Goal: Task Accomplishment & Management: Use online tool/utility

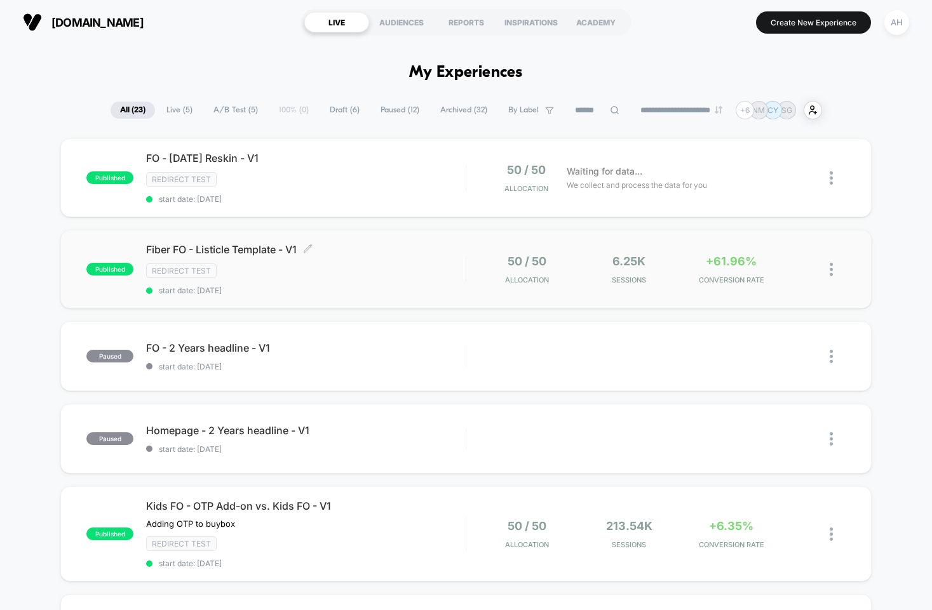
click at [413, 272] on div "Redirect Test" at bounding box center [305, 271] width 319 height 15
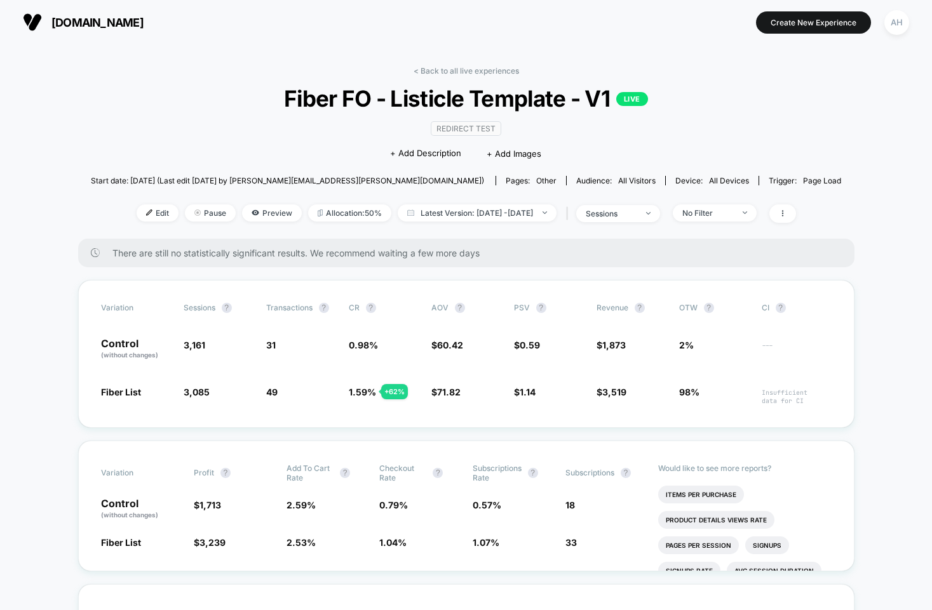
click at [443, 69] on link "< Back to all live experiences" at bounding box center [465, 71] width 105 height 10
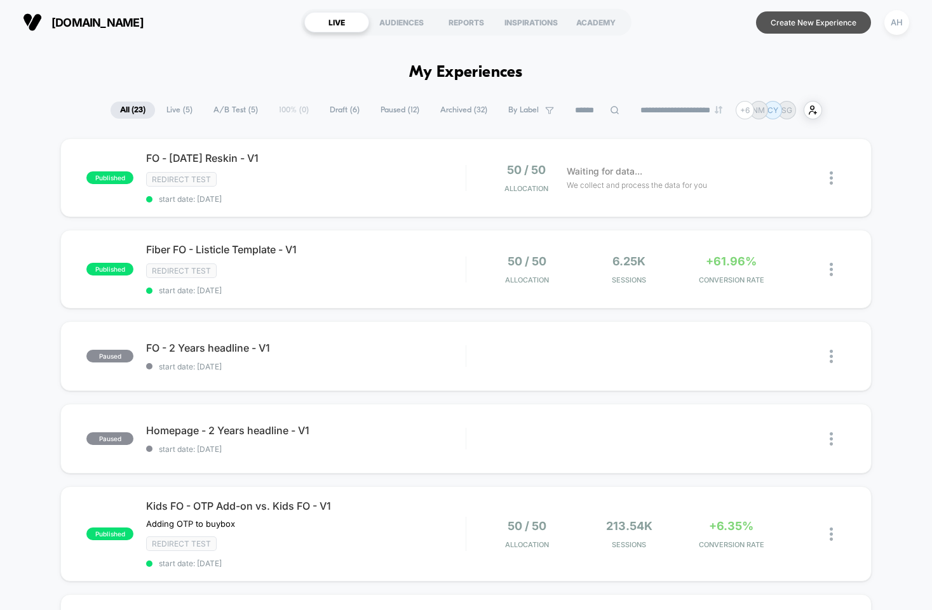
click at [790, 24] on button "Create New Experience" at bounding box center [813, 22] width 115 height 22
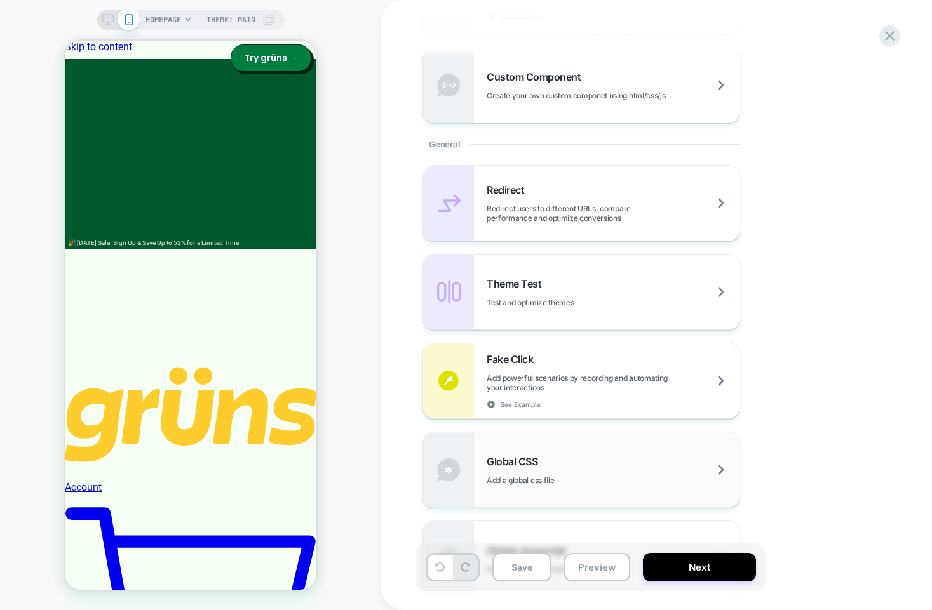
scroll to position [432, 0]
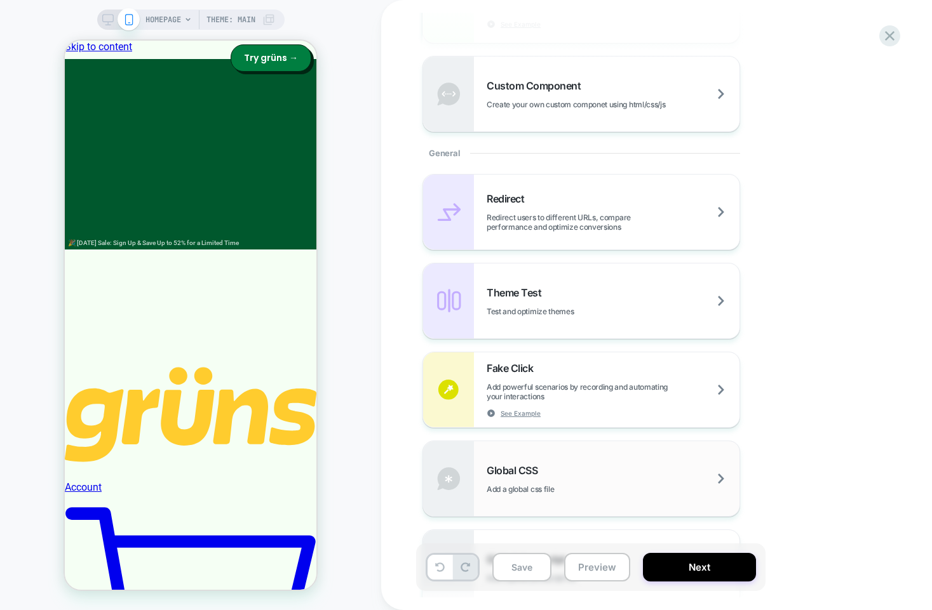
click at [586, 213] on span "Redirect users to different URLs, compare performance and optimize conversions" at bounding box center [612, 222] width 253 height 19
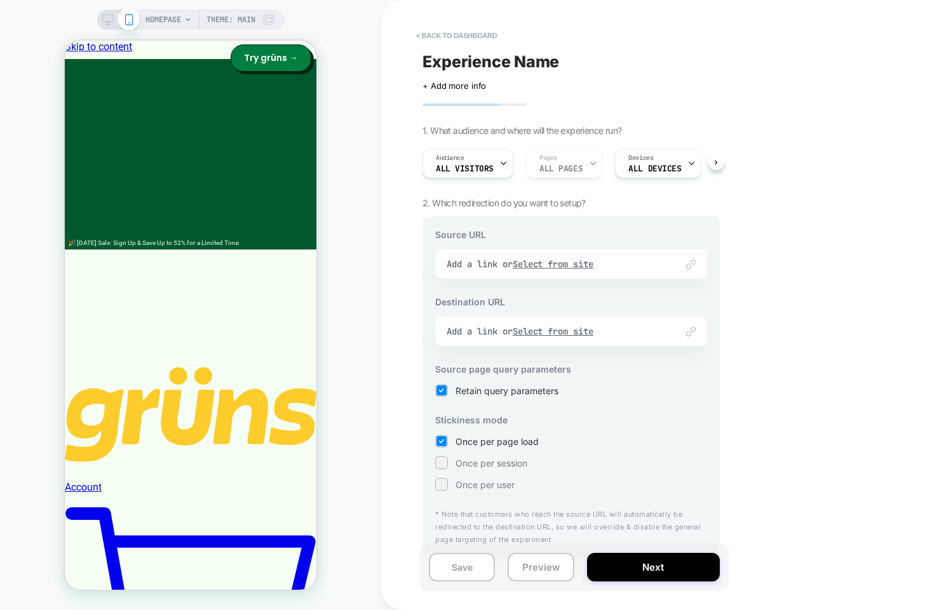
click at [574, 262] on div "Link to Add a link or Select from site" at bounding box center [571, 264] width 272 height 29
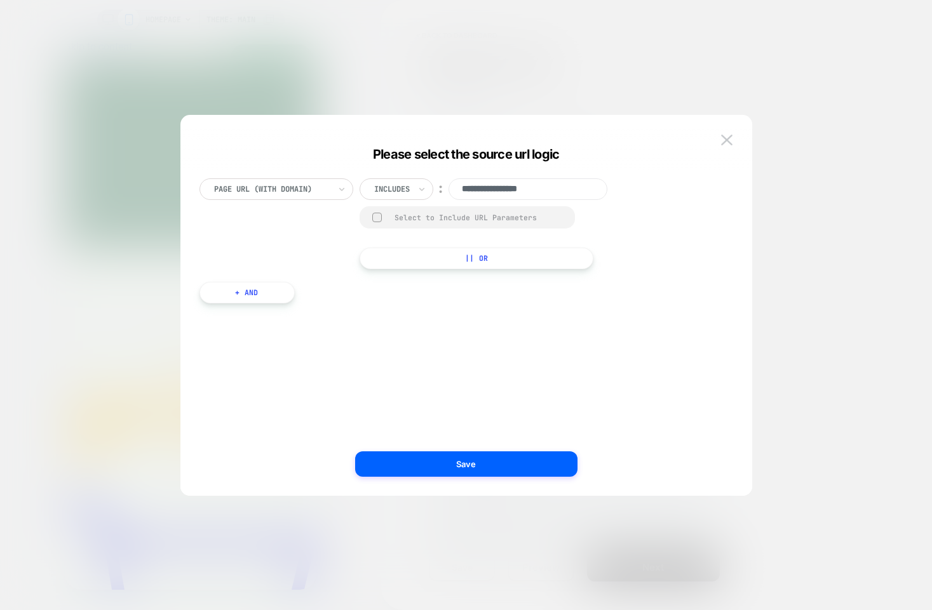
click at [488, 190] on input "**********" at bounding box center [527, 189] width 159 height 22
paste input "**********"
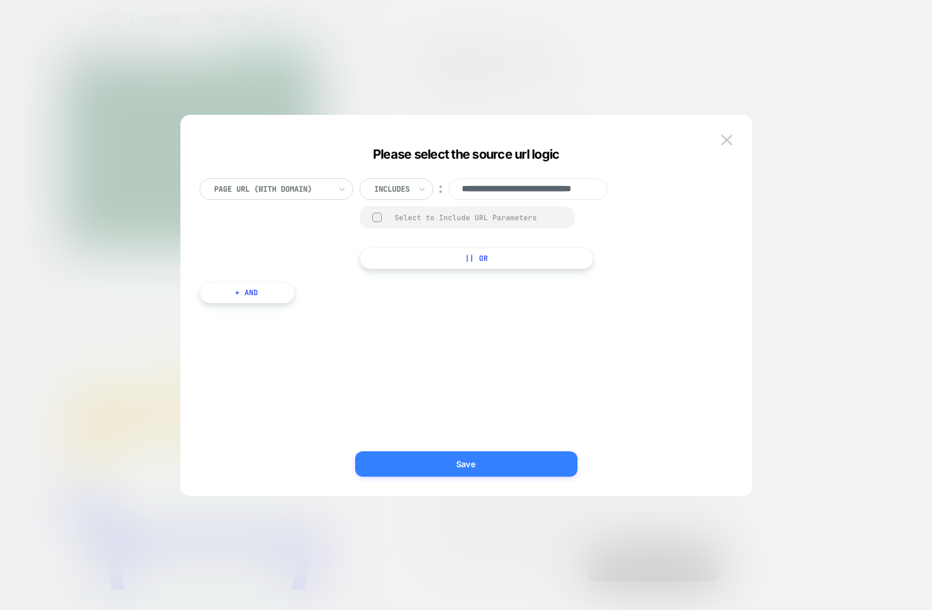
type input "**********"
click at [462, 474] on button "Save" at bounding box center [466, 464] width 222 height 25
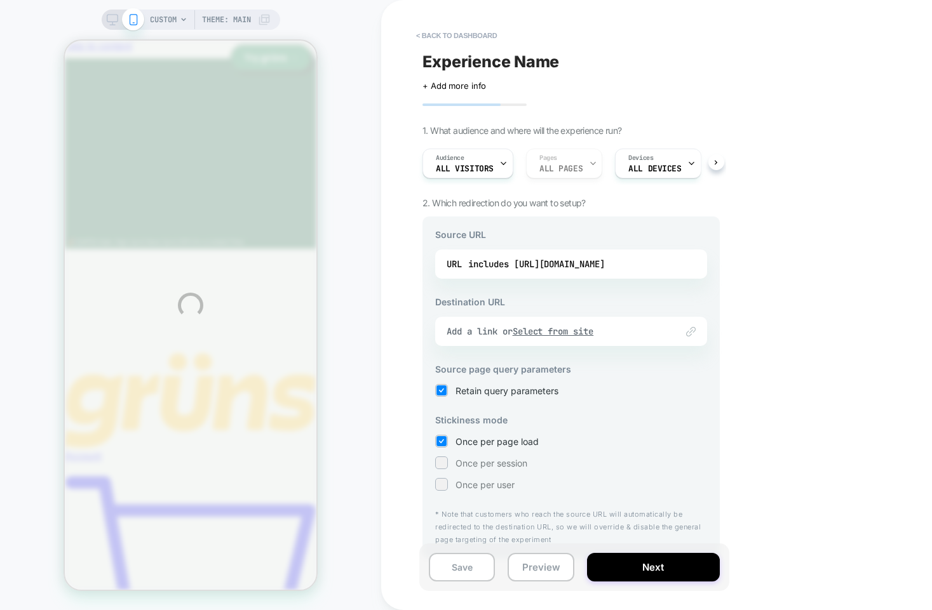
scroll to position [0, 0]
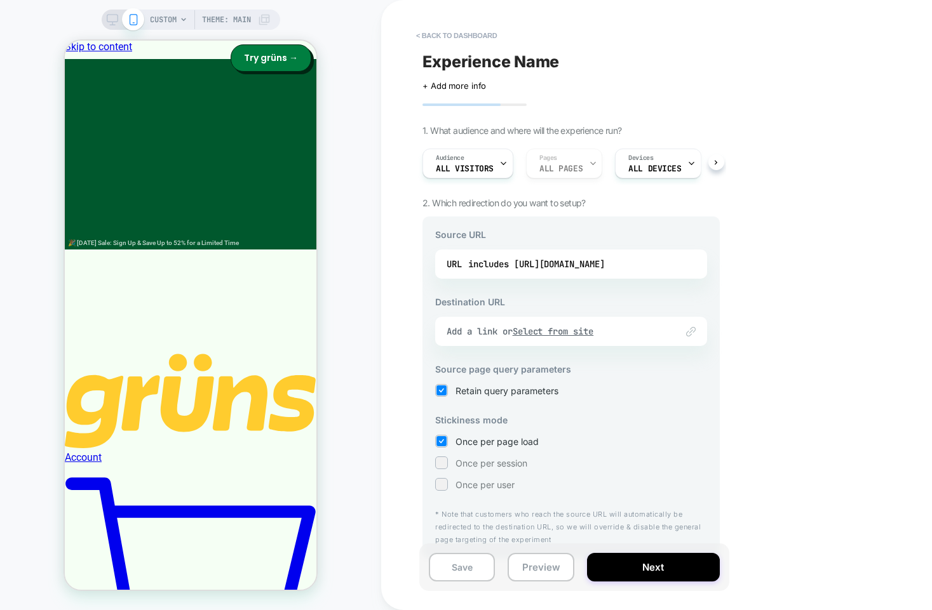
click at [569, 341] on div "Link to Add a link or Select from site" at bounding box center [571, 331] width 272 height 29
click at [547, 332] on u "Select from site" at bounding box center [552, 331] width 81 height 11
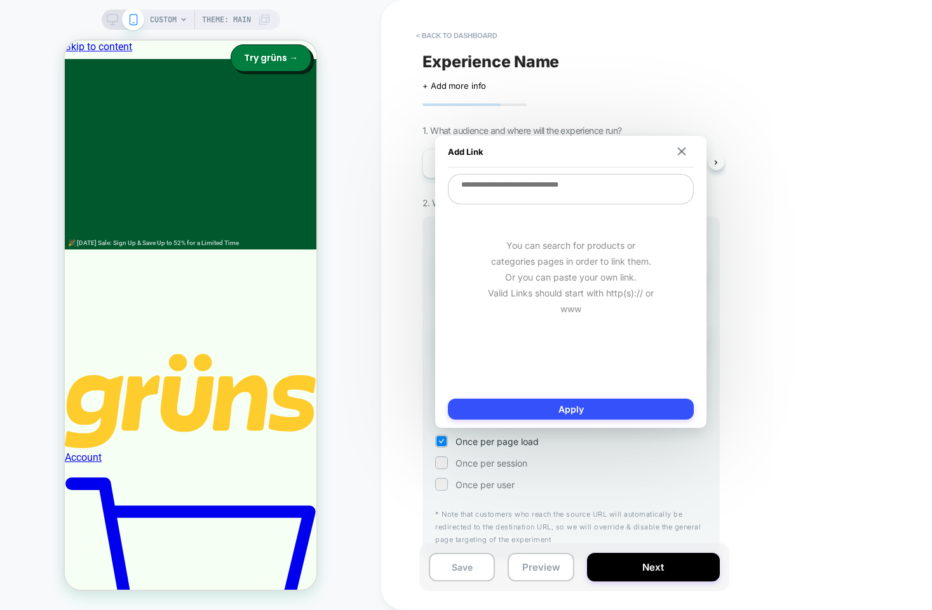
click at [556, 188] on textarea at bounding box center [571, 189] width 246 height 30
paste textarea "**********"
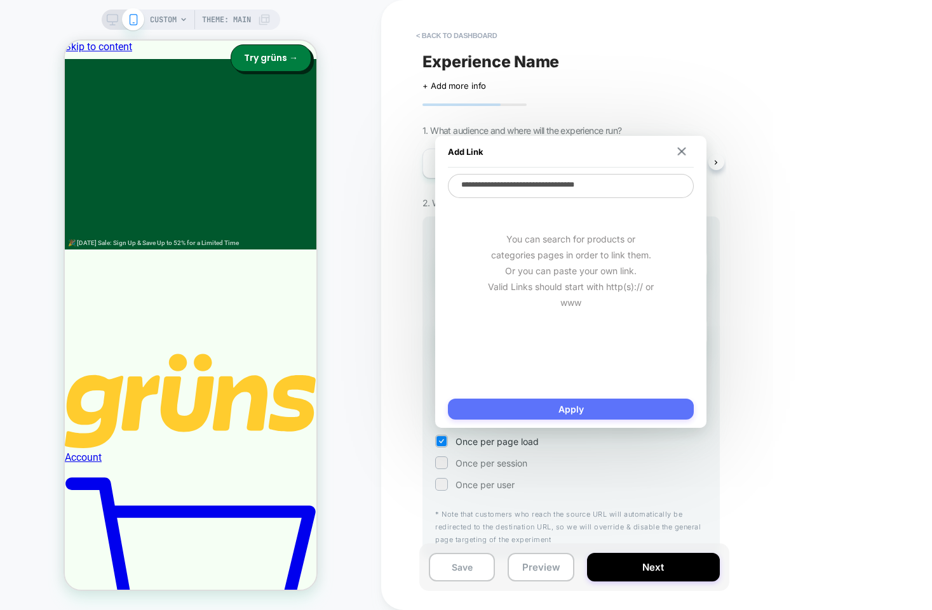
type textarea "**********"
click at [580, 405] on button "Apply" at bounding box center [571, 409] width 246 height 21
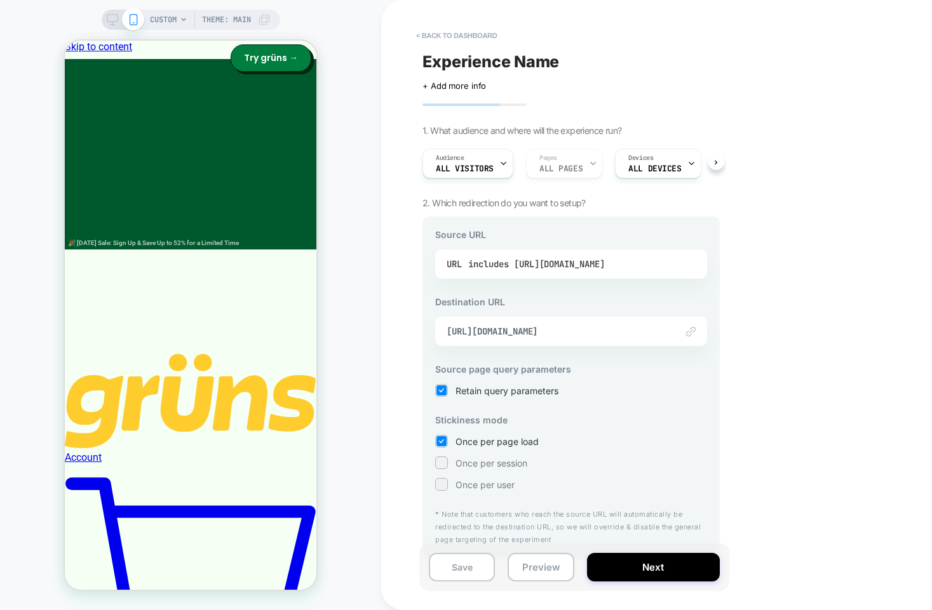
click at [605, 260] on div "includes [URL][DOMAIN_NAME]" at bounding box center [536, 264] width 137 height 19
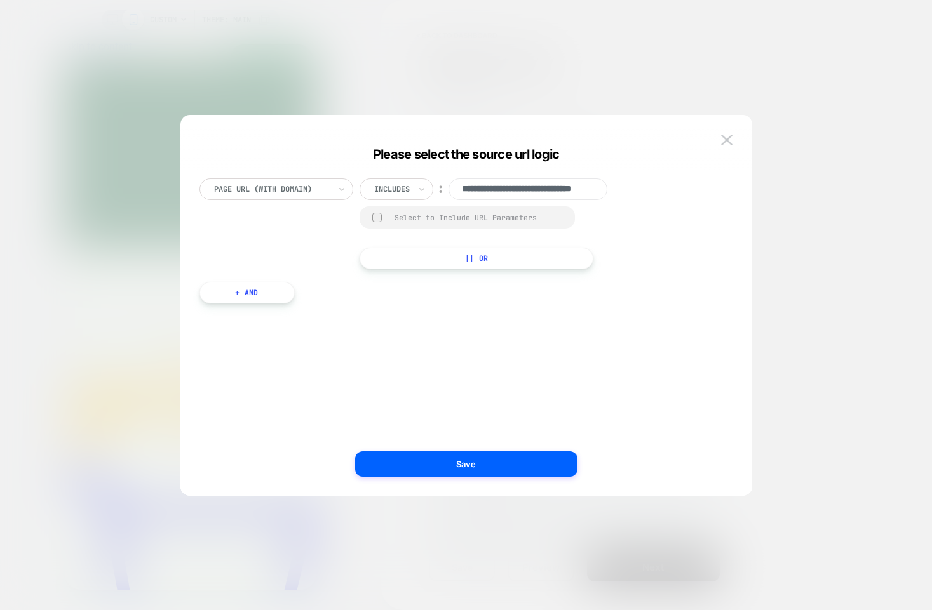
scroll to position [0, 50]
drag, startPoint x: 554, startPoint y: 187, endPoint x: 601, endPoint y: 187, distance: 47.0
click at [601, 187] on input "**********" at bounding box center [527, 189] width 159 height 22
click at [722, 139] on img at bounding box center [726, 140] width 11 height 11
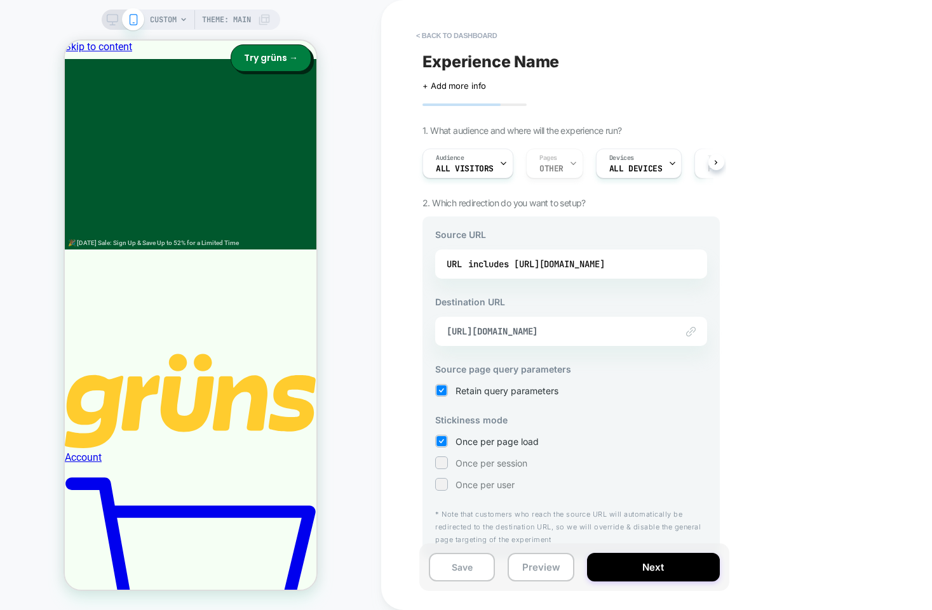
click at [728, 412] on div "Experience Name Click to edit experience details + Add more info 1. What audien…" at bounding box center [577, 305] width 310 height 610
click at [678, 566] on button "Next" at bounding box center [653, 567] width 133 height 29
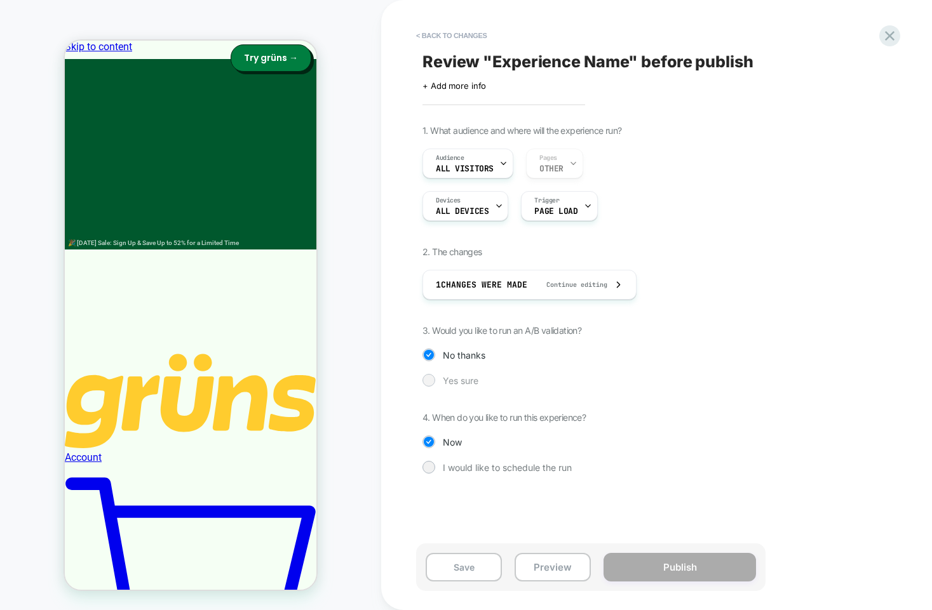
click at [430, 380] on div at bounding box center [429, 380] width 10 height 10
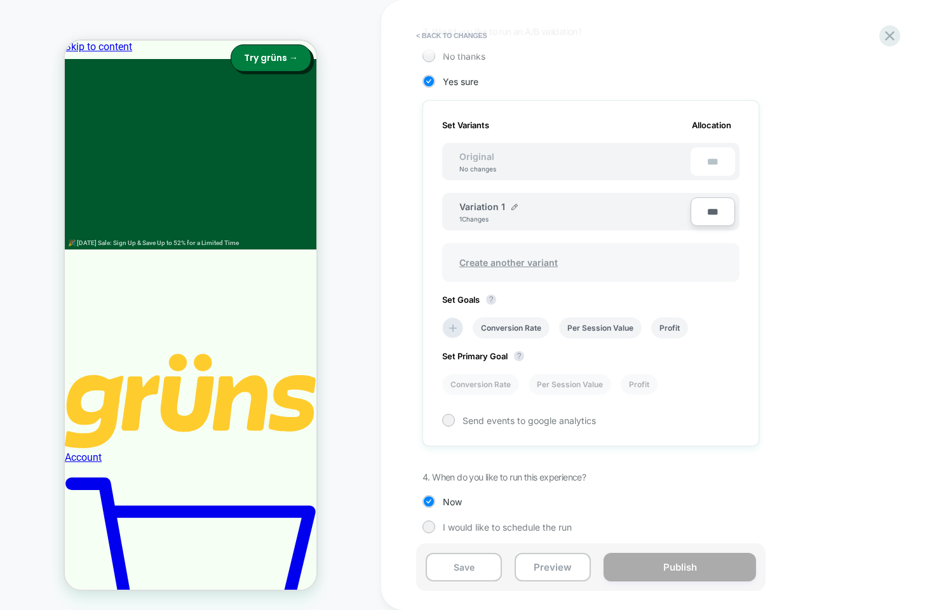
scroll to position [305, 0]
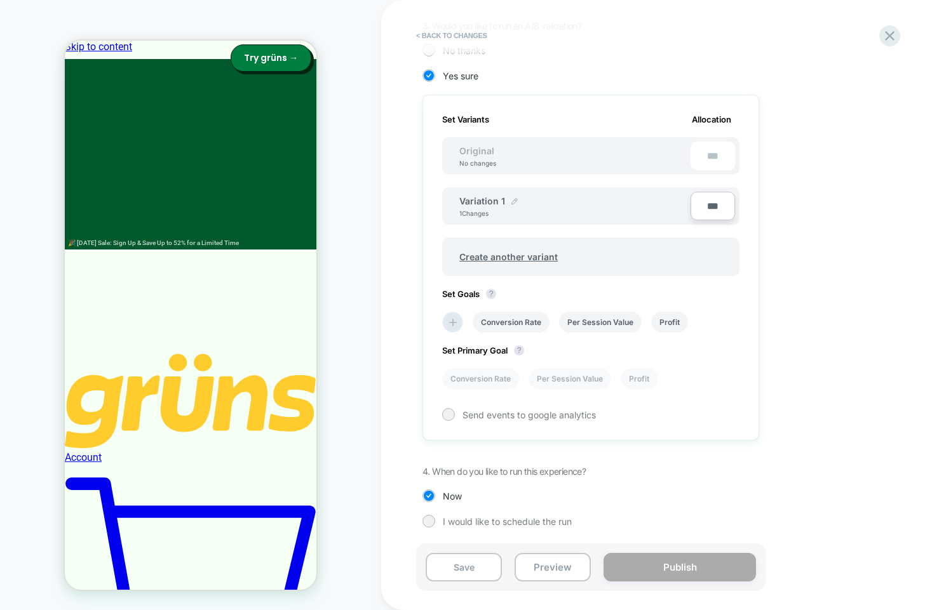
click at [514, 199] on img at bounding box center [514, 201] width 6 height 6
click at [511, 203] on input "**********" at bounding box center [505, 207] width 92 height 25
type input "**********"
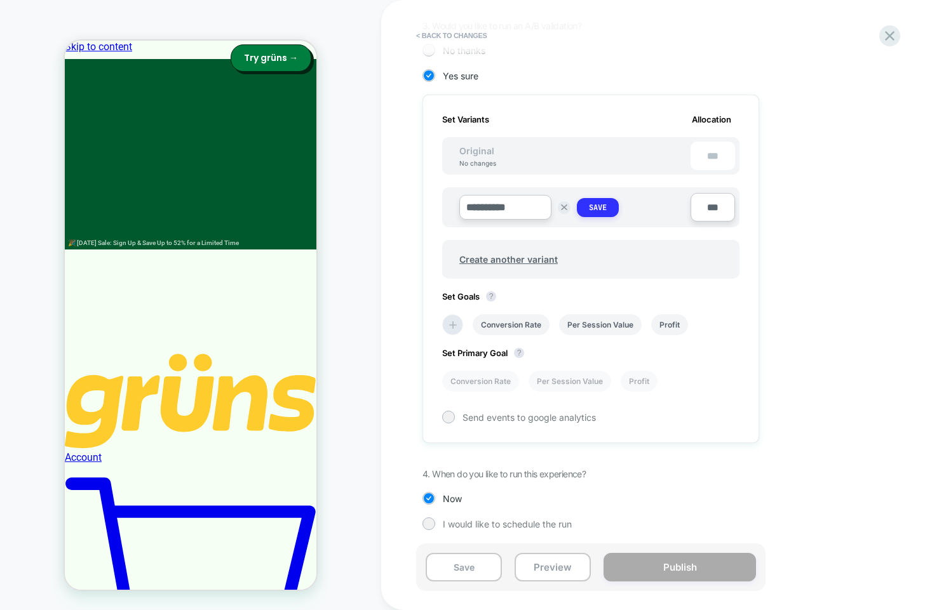
click at [598, 206] on strong "Save" at bounding box center [598, 208] width 18 height 10
click at [457, 318] on icon at bounding box center [452, 322] width 13 height 13
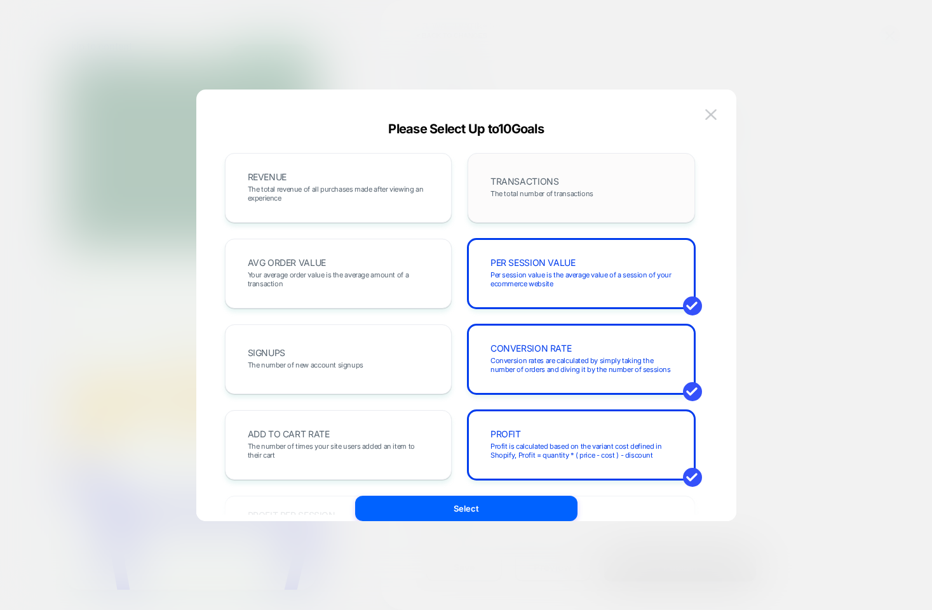
click at [566, 211] on div "TRANSACTIONS The total number of transactions" at bounding box center [580, 188] width 227 height 70
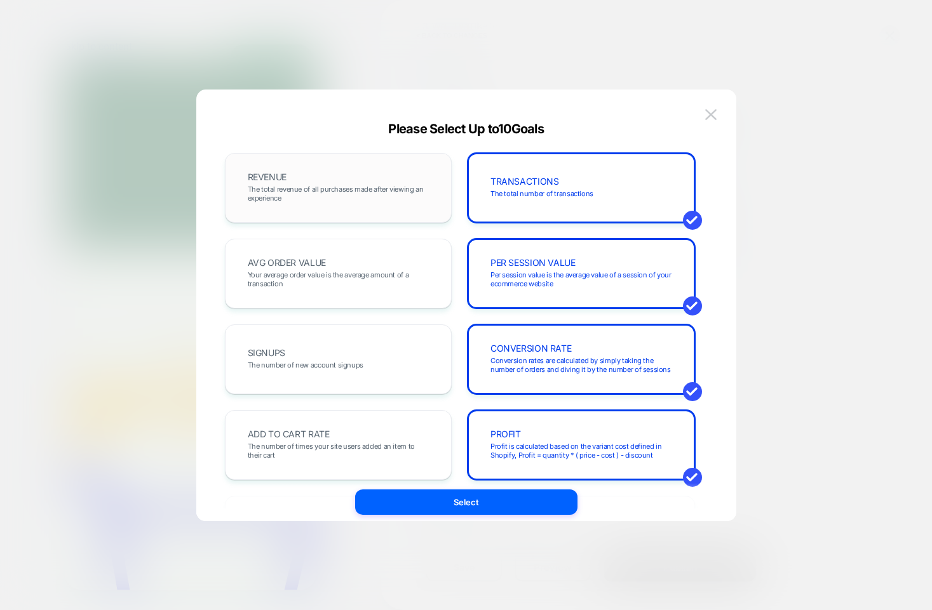
click at [386, 197] on span "The total revenue of all purchases made after viewing an experience" at bounding box center [339, 194] width 182 height 18
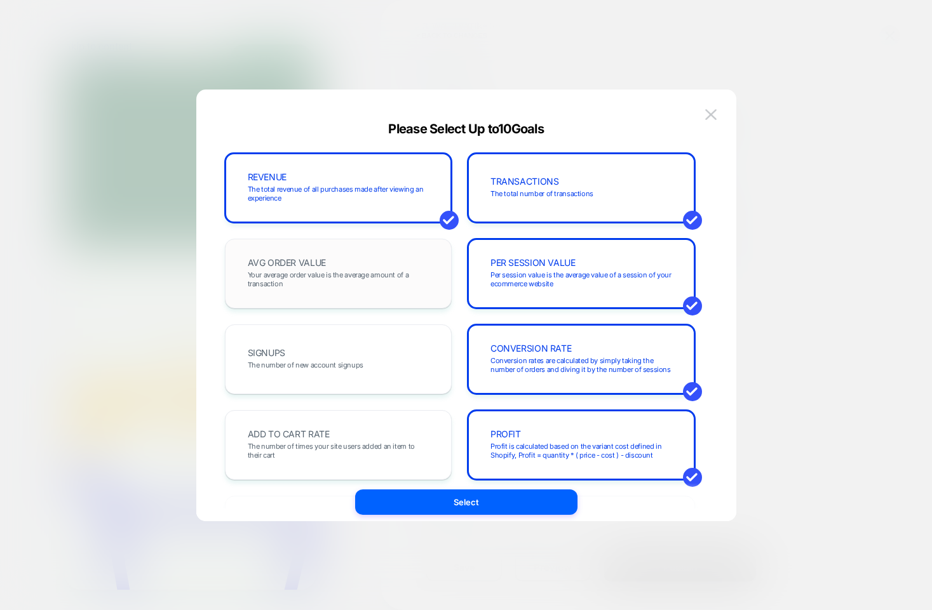
click at [372, 272] on span "Your average order value is the average amount of a transaction" at bounding box center [339, 280] width 182 height 18
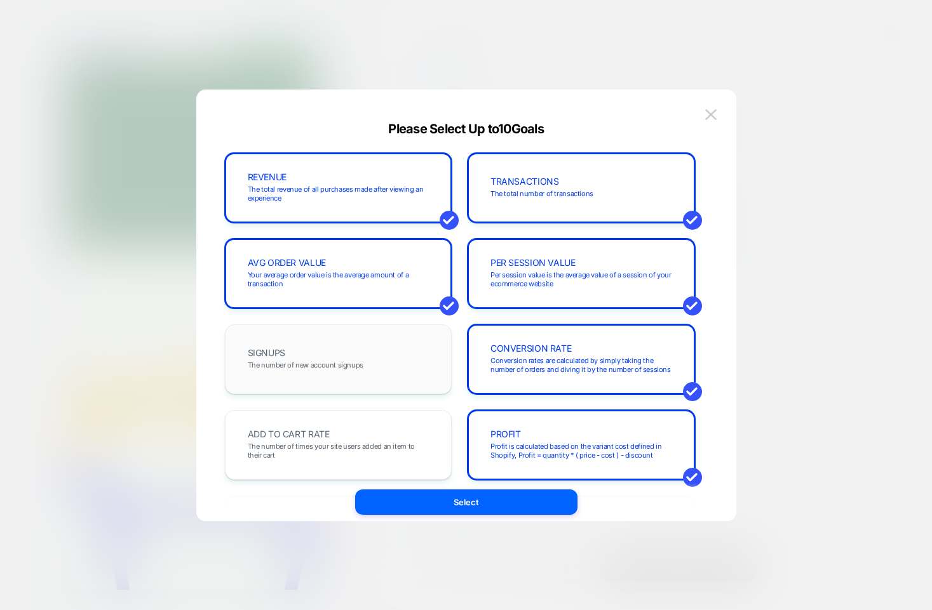
click at [368, 337] on div "SIGNUPS The number of new account signups" at bounding box center [338, 360] width 227 height 70
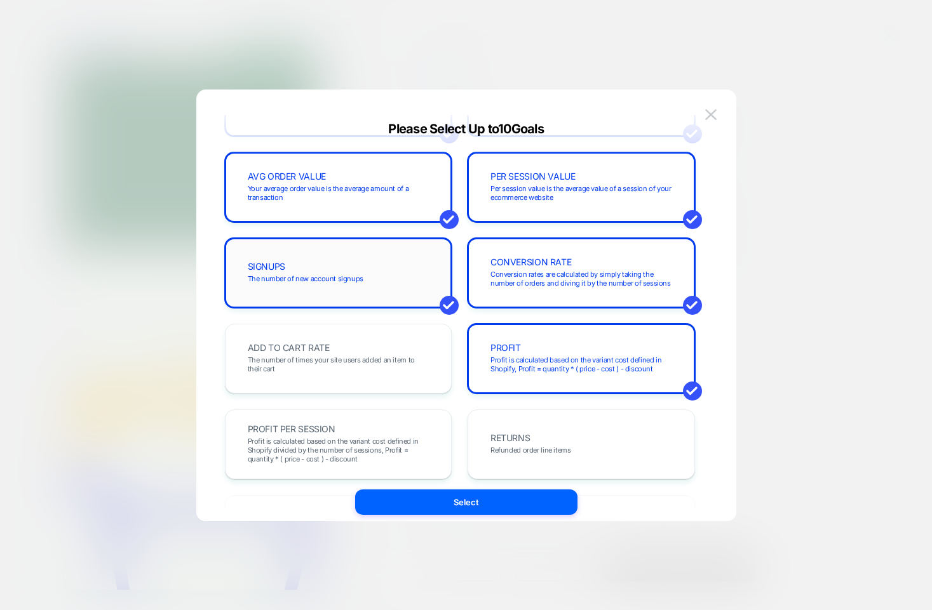
click at [368, 287] on div "SIGNUPS The number of new account signups" at bounding box center [338, 272] width 201 height 43
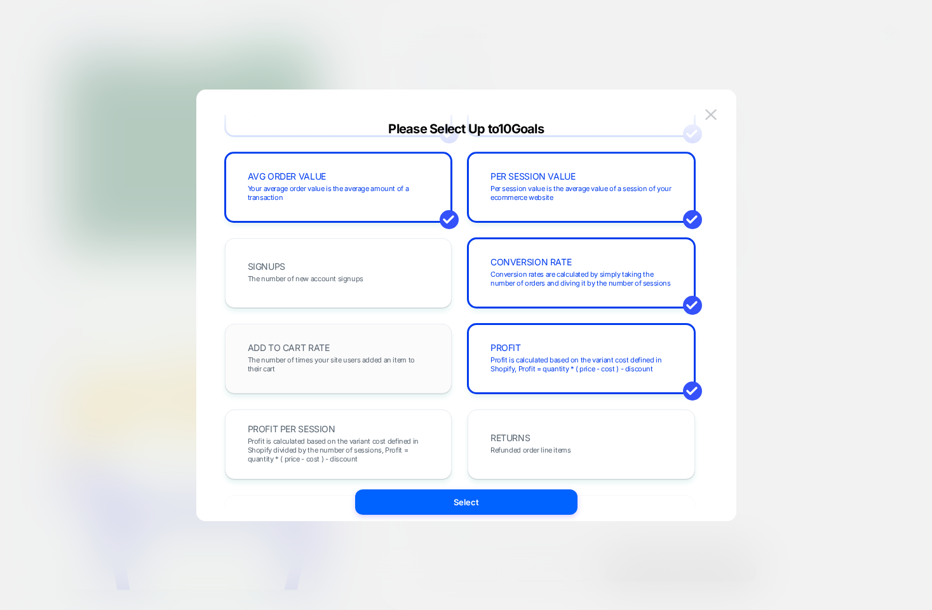
click at [368, 333] on div "ADD TO CART RATE The number of times your site users added an item to their cart" at bounding box center [338, 359] width 227 height 70
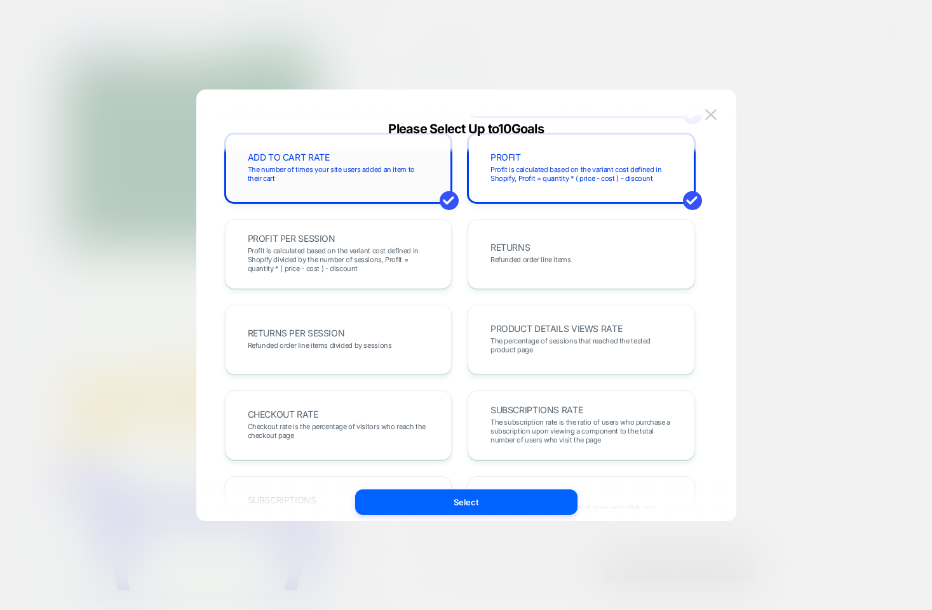
scroll to position [281, 0]
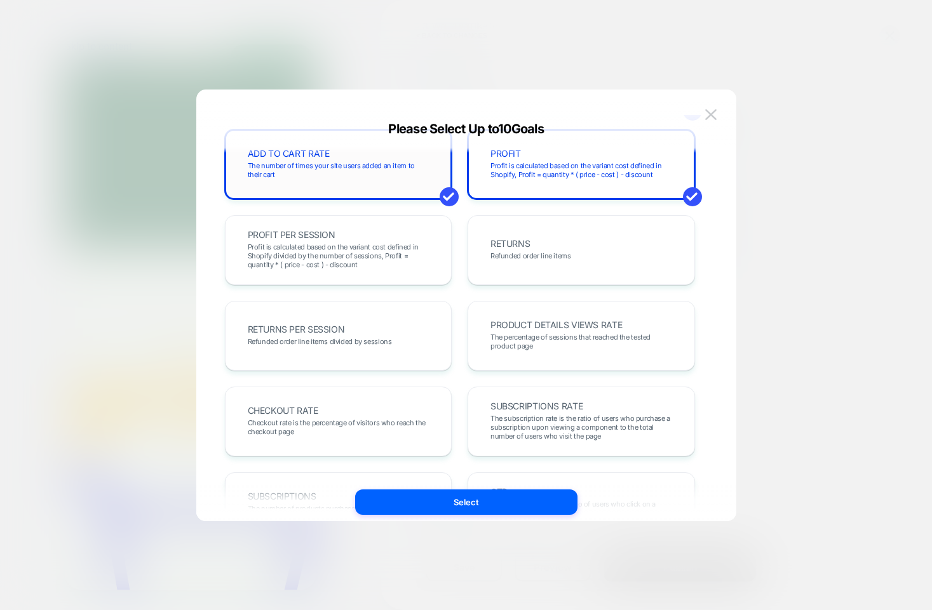
click at [368, 333] on div "RETURNS PER SESSION Refunded order line items divided by sessions" at bounding box center [338, 335] width 201 height 43
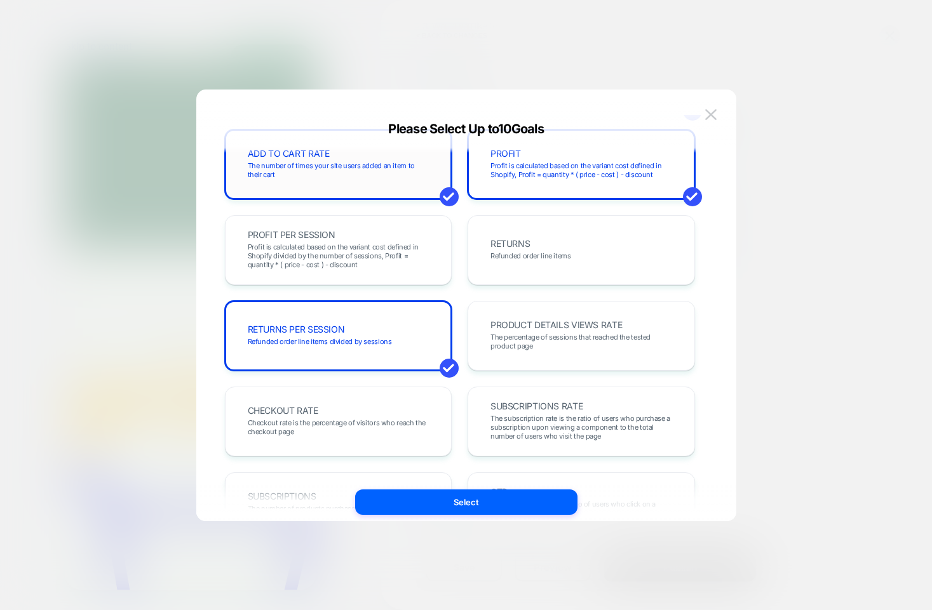
click at [368, 333] on div "RETURNS PER SESSION Refunded order line items divided by sessions" at bounding box center [338, 335] width 201 height 43
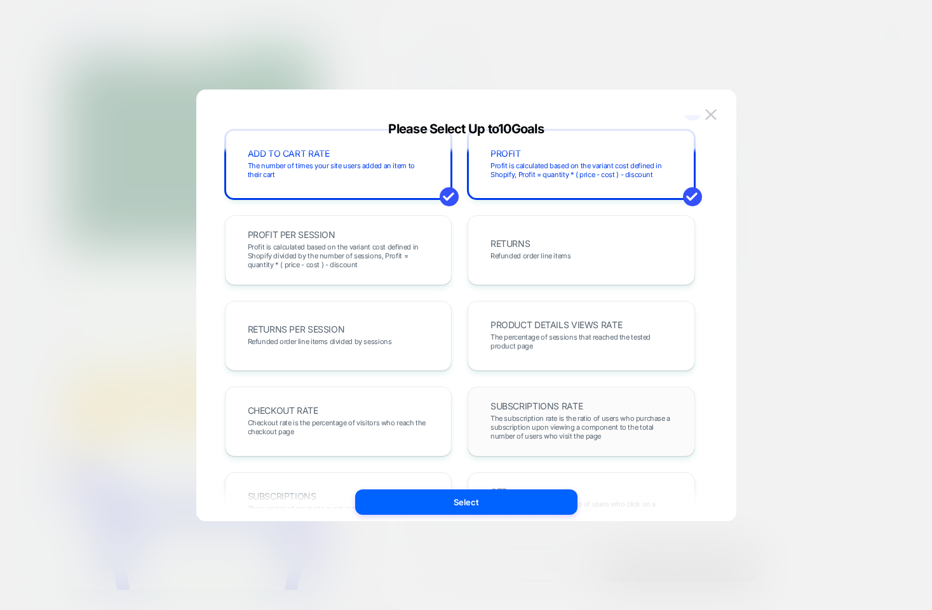
scroll to position [391, 0]
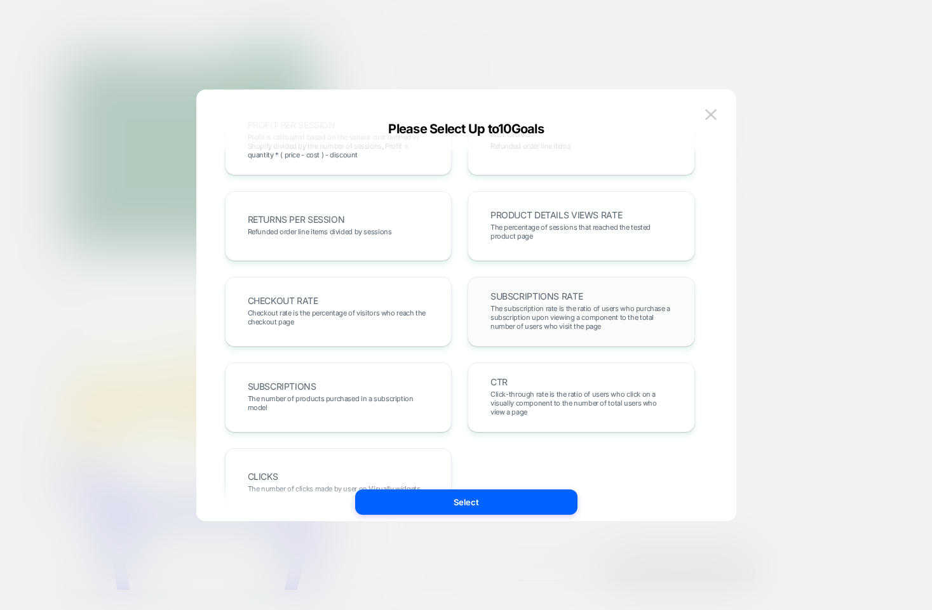
click at [528, 322] on span "The subscription rate is the ratio of users who purchase a subscription upon vi…" at bounding box center [581, 317] width 182 height 27
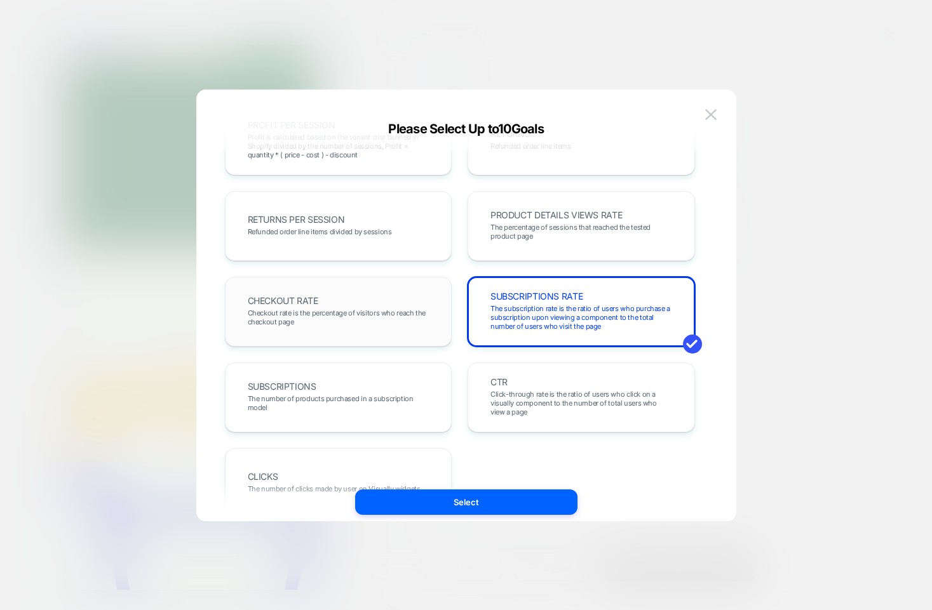
click at [387, 322] on span "Checkout rate is the percentage of visitors who reach the checkout page" at bounding box center [339, 318] width 182 height 18
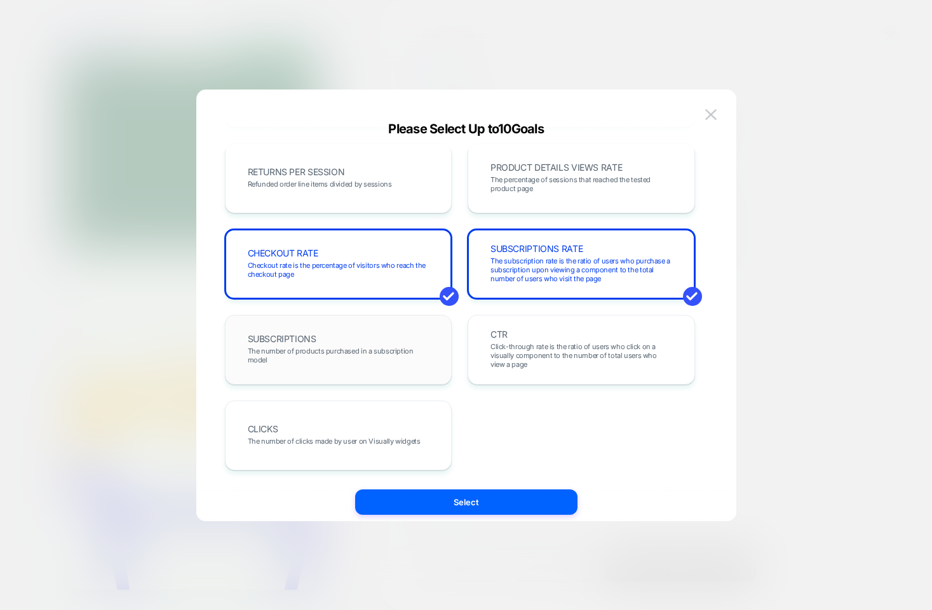
click at [386, 325] on div "SUBSCRIPTIONS The number of products purchased in a subscription model" at bounding box center [338, 350] width 227 height 70
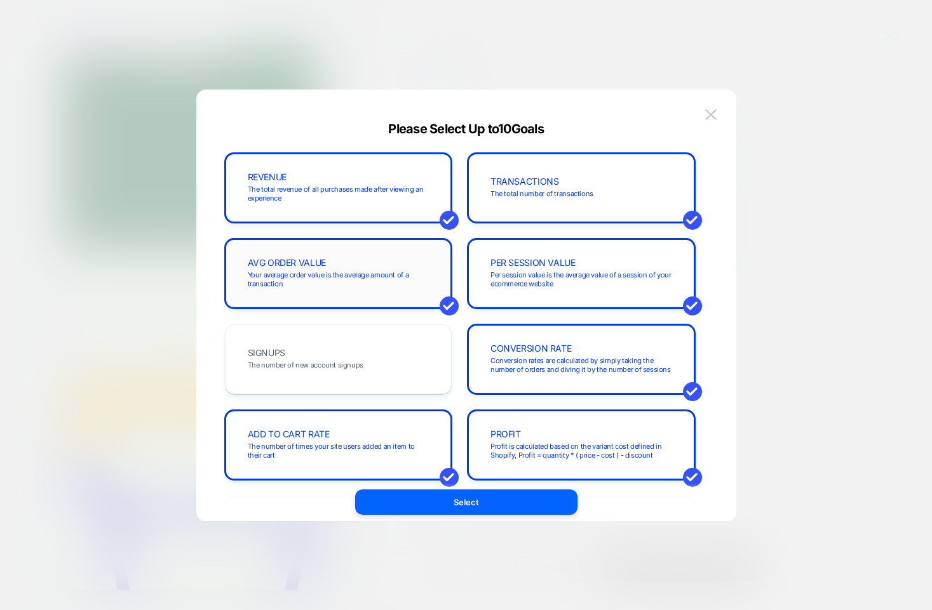
scroll to position [438, 0]
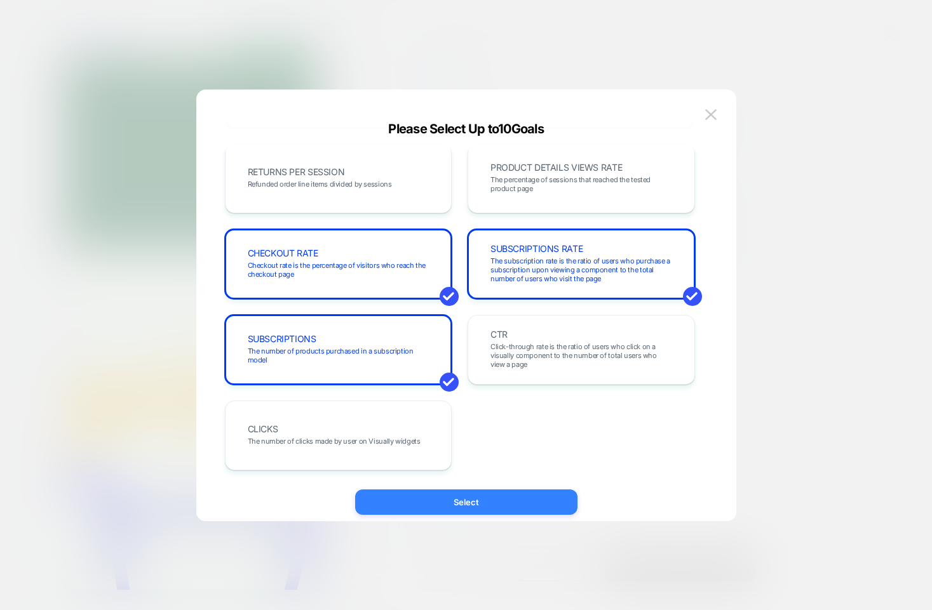
click at [467, 513] on button "Select" at bounding box center [466, 502] width 222 height 25
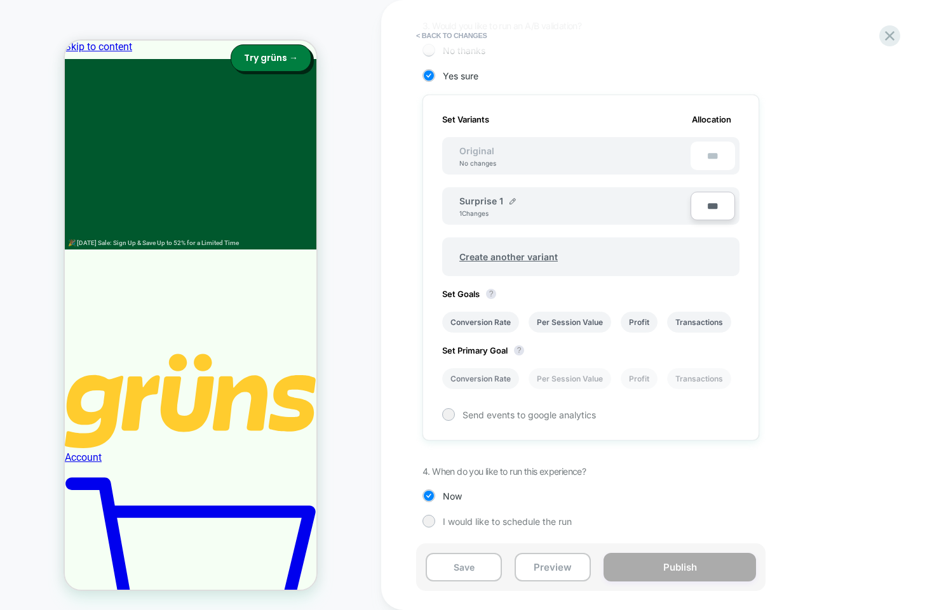
click at [469, 387] on li "Conversion Rate" at bounding box center [480, 378] width 77 height 21
click at [453, 423] on div "Set Variants Allocation Original No changes *** Surprise 1 1 Changes *** Create…" at bounding box center [590, 268] width 337 height 346
click at [448, 414] on div at bounding box center [448, 415] width 10 height 10
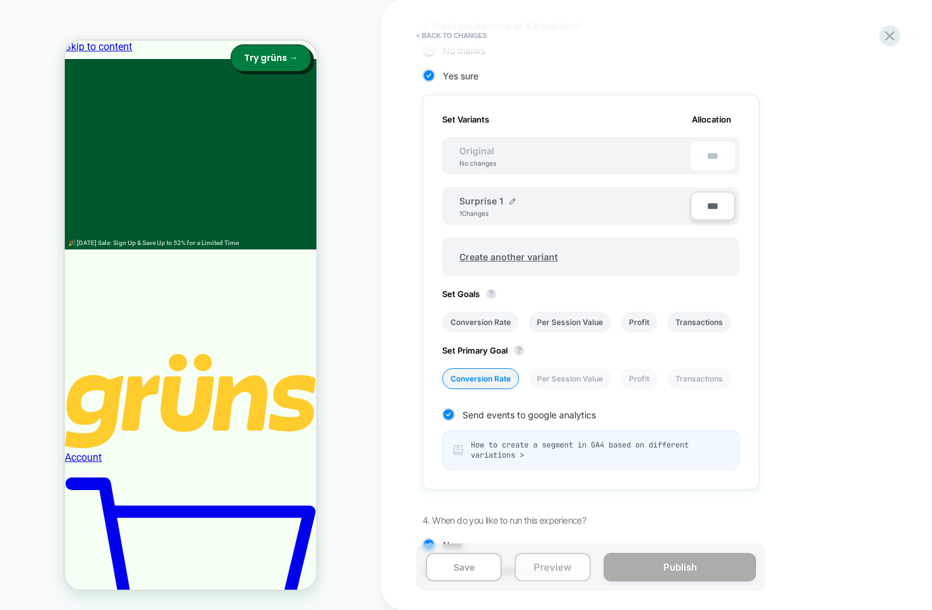
click at [551, 567] on button "Preview" at bounding box center [552, 567] width 76 height 29
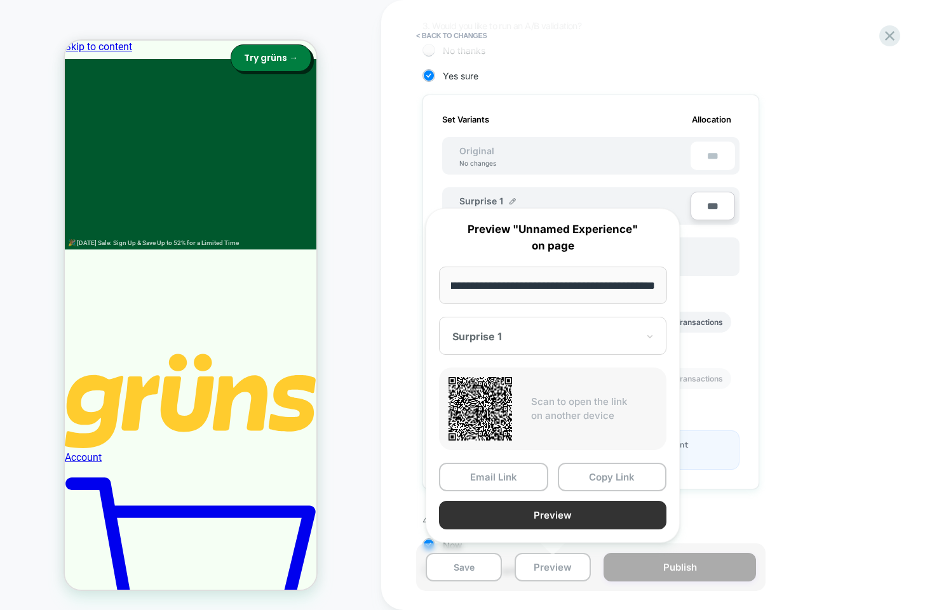
scroll to position [0, 0]
click at [537, 519] on button "Preview" at bounding box center [552, 515] width 227 height 29
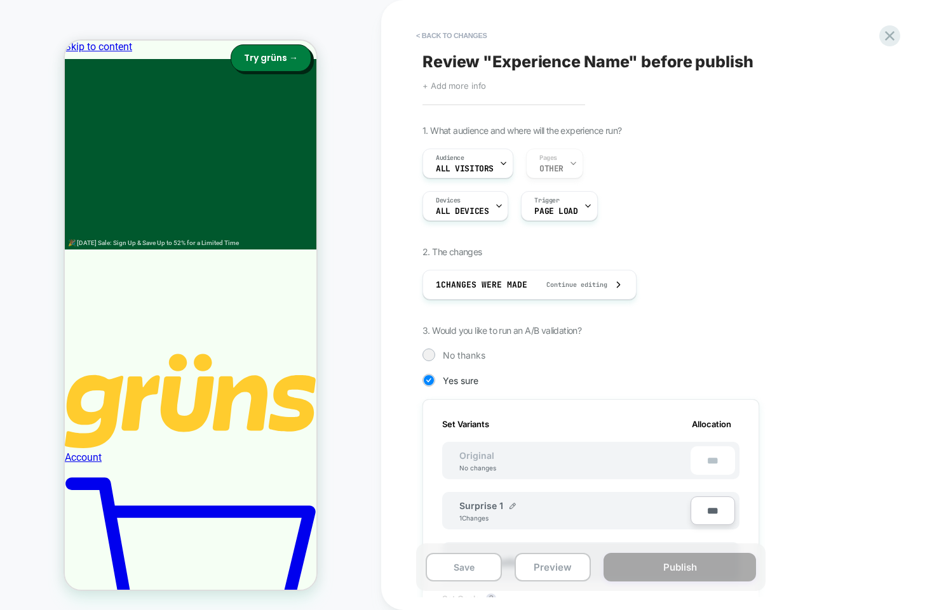
click at [467, 89] on span "+ Add more info" at bounding box center [454, 86] width 64 height 10
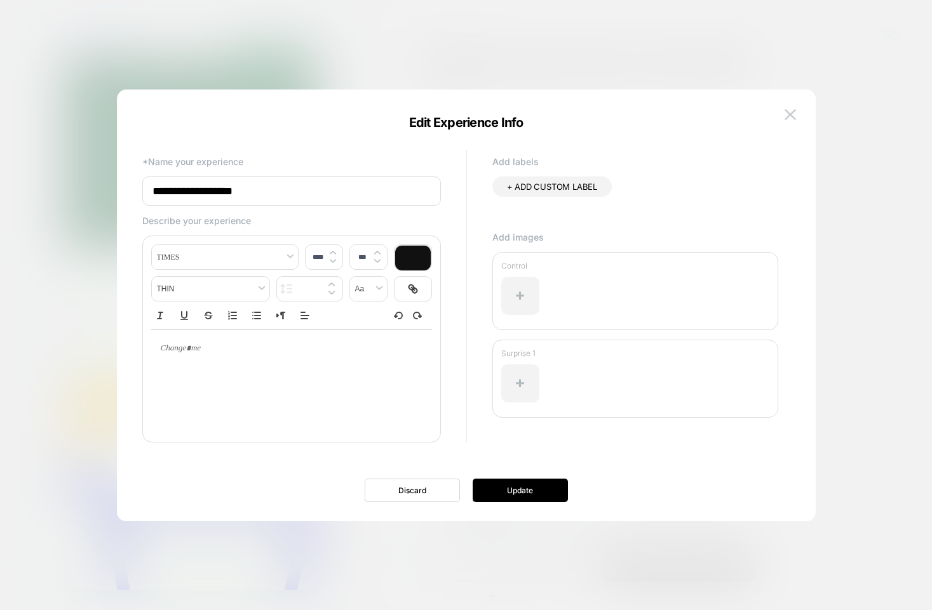
click at [220, 194] on input "**********" at bounding box center [291, 191] width 298 height 29
type input "**********"
click at [504, 479] on button "Update" at bounding box center [519, 490] width 95 height 23
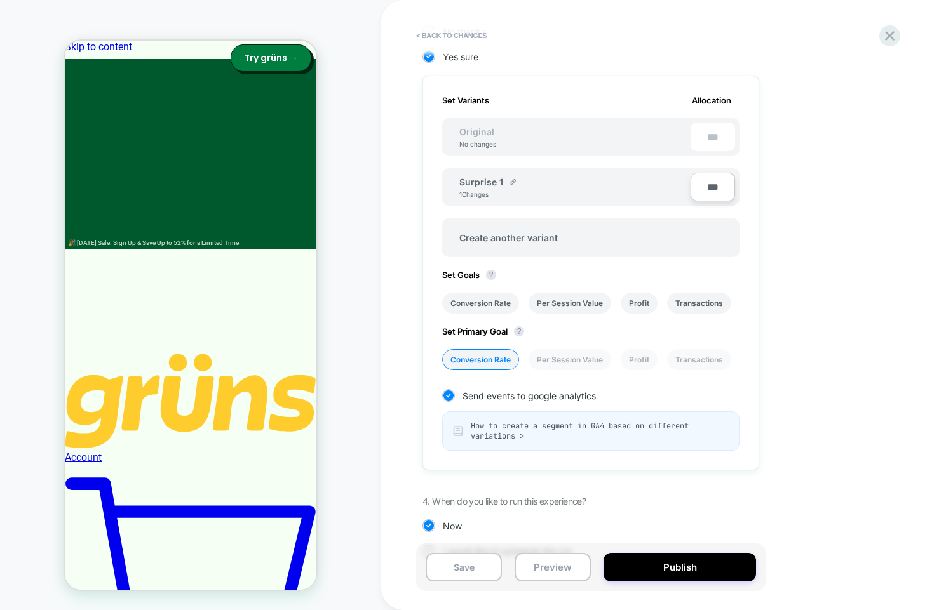
scroll to position [325, 0]
click at [478, 279] on div "Set Goals ? Conversion Rate Per Session Value Profit Transactions Revenue Avg O…" at bounding box center [590, 291] width 297 height 44
click at [478, 290] on div "Set Goals ? Conversion Rate Per Session Value Profit Transactions Revenue Avg O…" at bounding box center [590, 291] width 297 height 44
click at [473, 309] on li "Conversion Rate" at bounding box center [480, 301] width 77 height 21
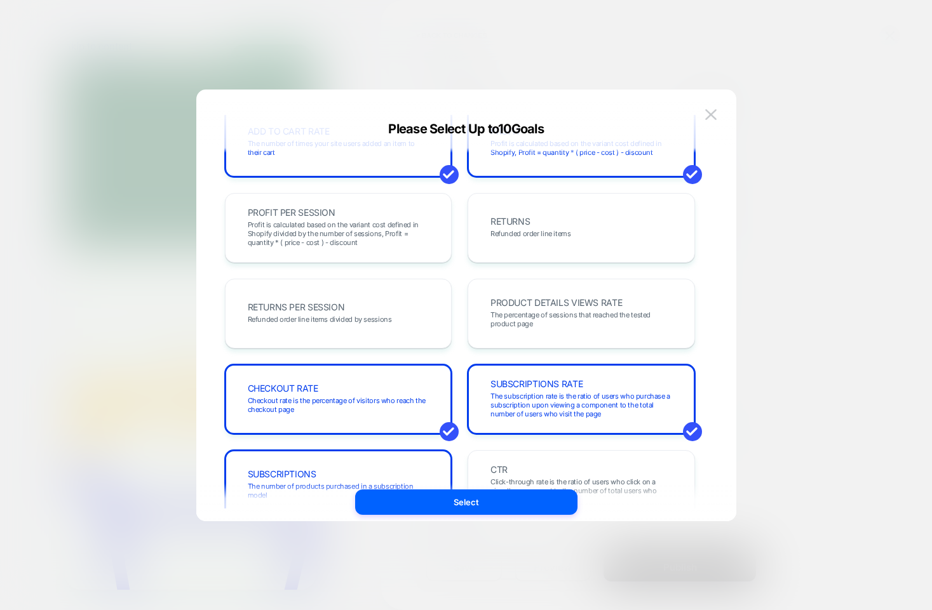
scroll to position [438, 0]
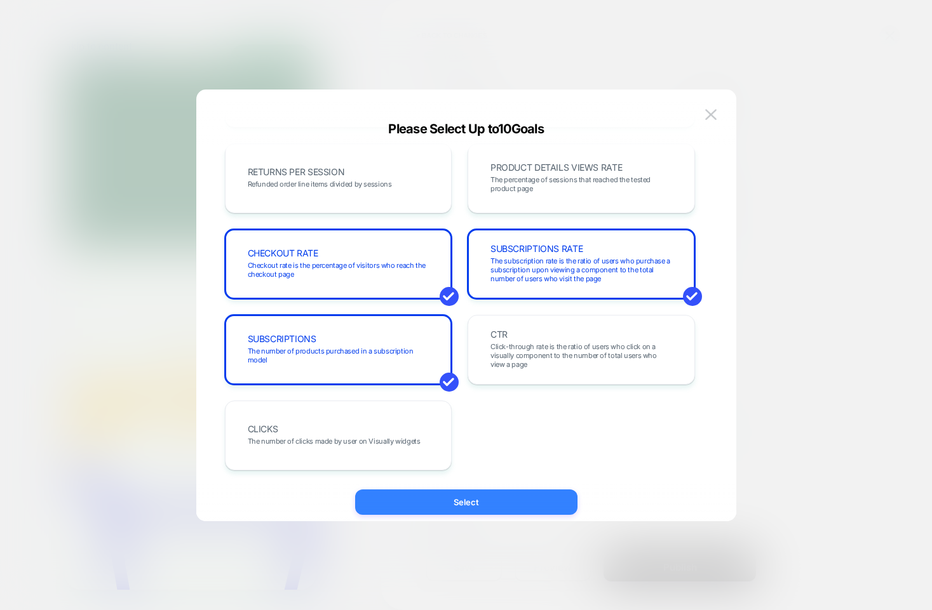
click at [458, 502] on button "Select" at bounding box center [466, 502] width 222 height 25
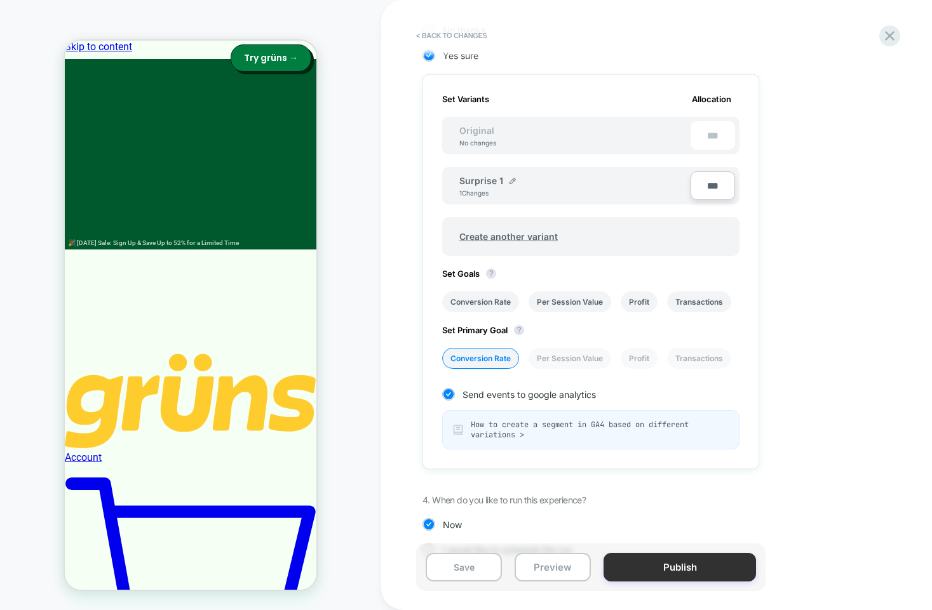
click at [684, 554] on button "Publish" at bounding box center [679, 567] width 152 height 29
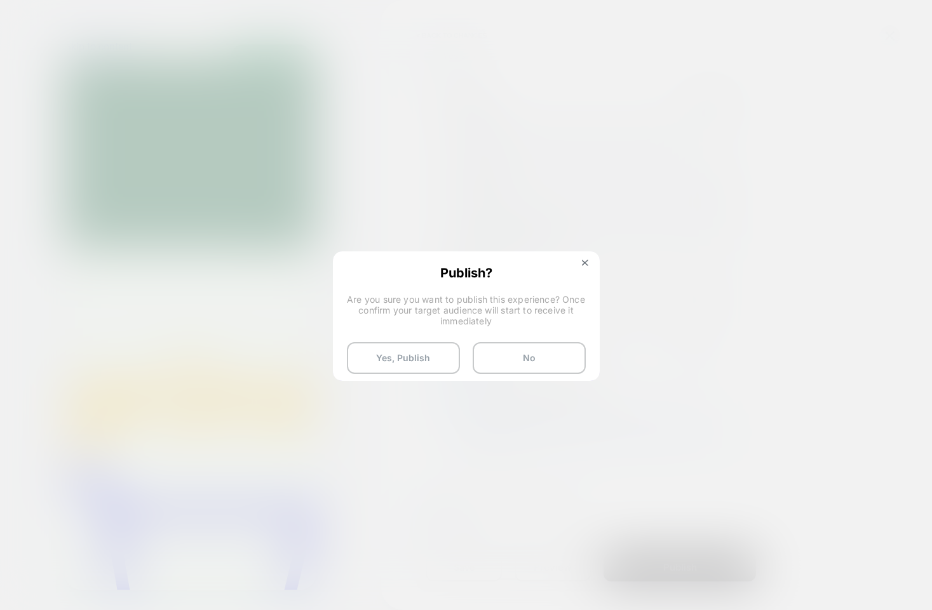
click at [406, 389] on div at bounding box center [466, 305] width 932 height 610
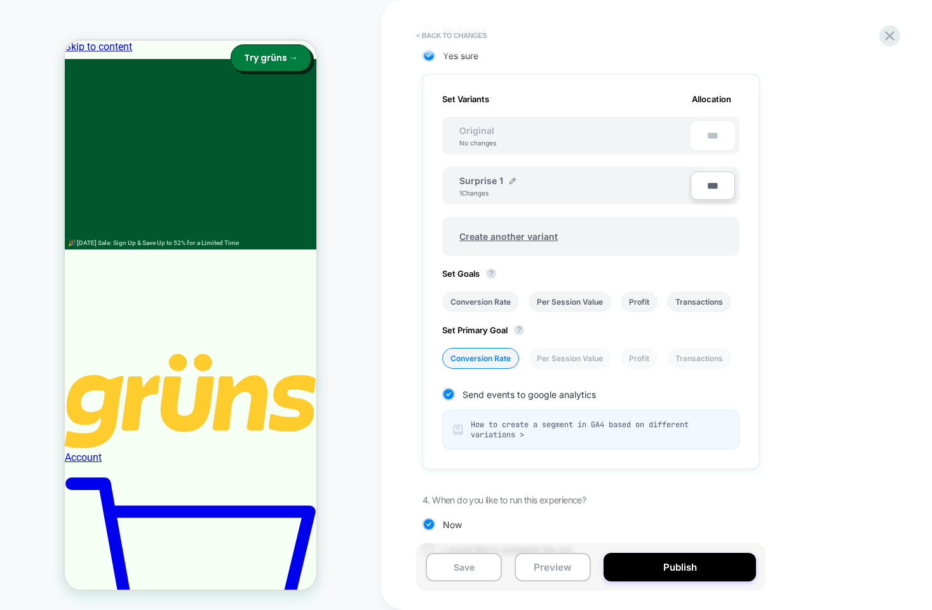
click at [406, 361] on div "< Back to changes Review " Experience Name " before publish Click to edit exper…" at bounding box center [660, 305] width 559 height 610
click at [653, 568] on button "Publish" at bounding box center [679, 567] width 152 height 29
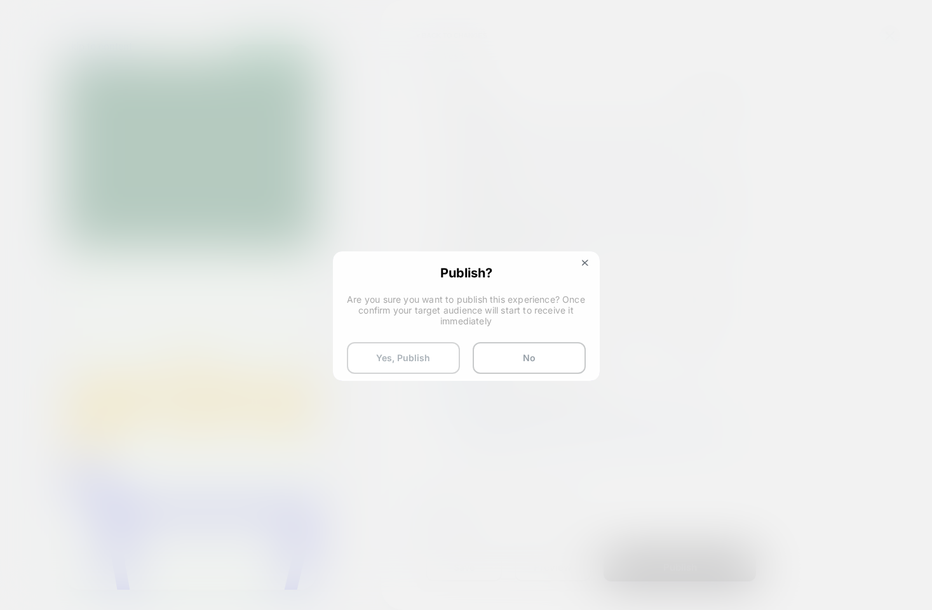
click at [413, 352] on button "Yes, Publish" at bounding box center [403, 358] width 113 height 32
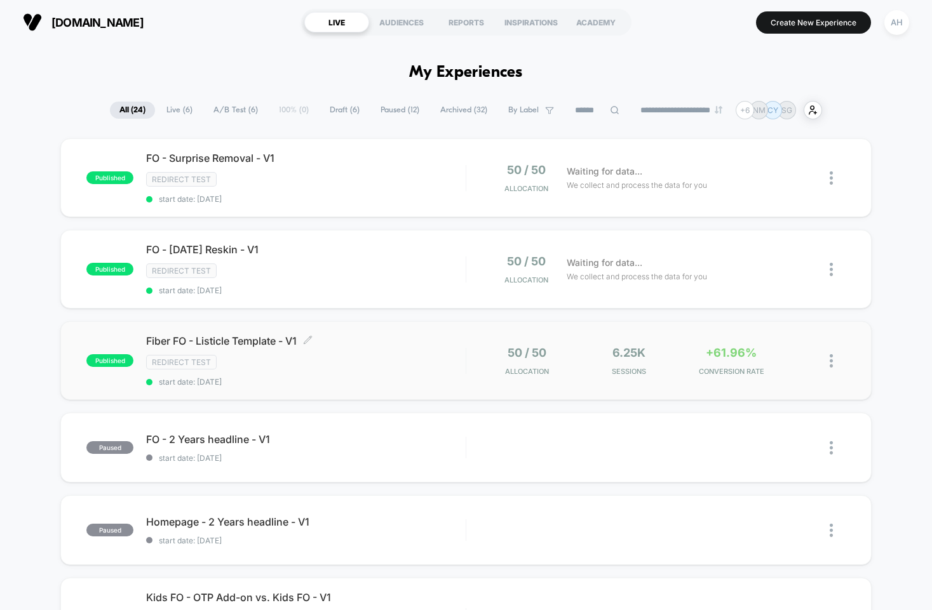
click at [417, 356] on div "Redirect Test" at bounding box center [305, 362] width 319 height 15
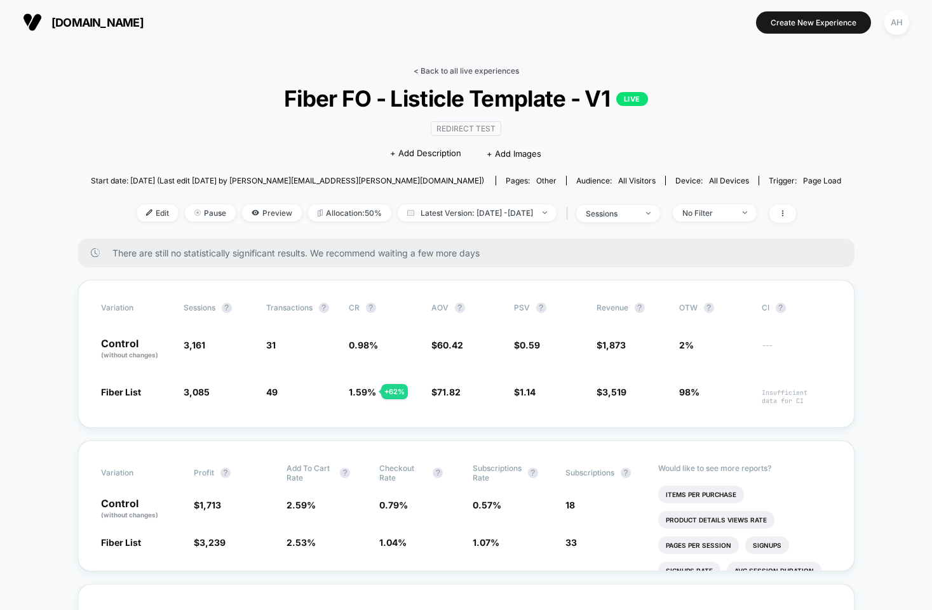
click at [438, 66] on link "< Back to all live experiences" at bounding box center [465, 71] width 105 height 10
